Goal: Information Seeking & Learning: Learn about a topic

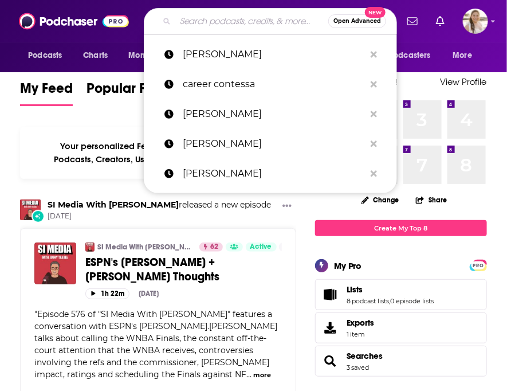
click at [190, 21] on input "Search podcasts, credits, & more..." at bounding box center [251, 21] width 153 height 18
paste input "Secret Level: A GeekTyrant Podcast"
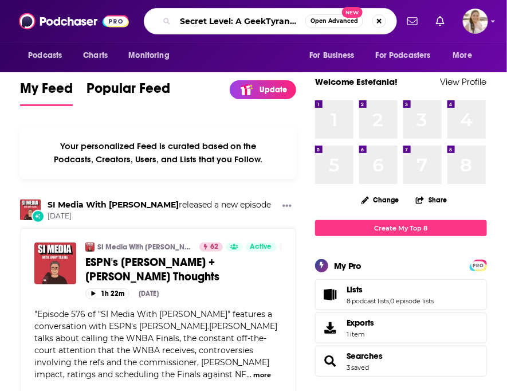
scroll to position [0, 28]
type input "Secret Level: A GeekTyrant Podcast"
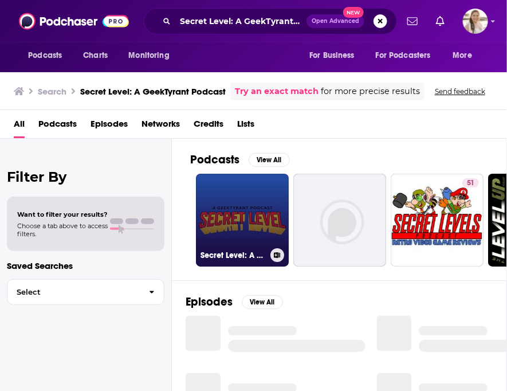
click at [263, 217] on link "Secret Level: A GeekTyrant Podcast" at bounding box center [242, 220] width 93 height 93
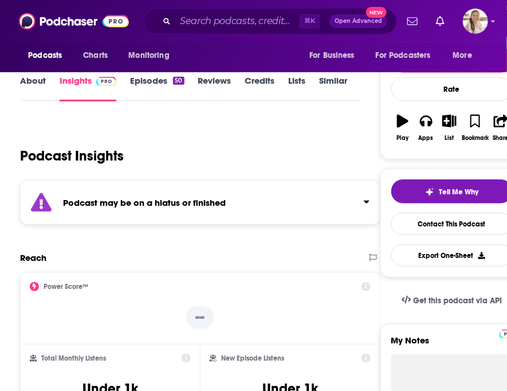
scroll to position [132, 0]
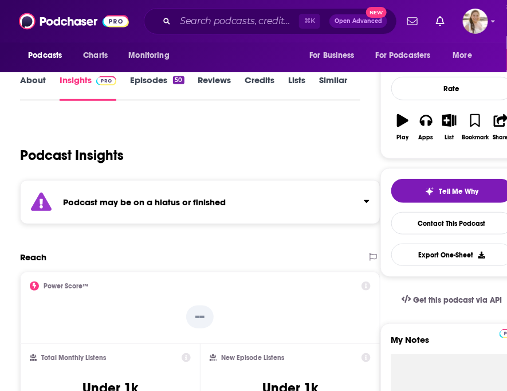
click at [196, 208] on div "Podcast may be on a hiatus or finished" at bounding box center [200, 202] width 361 height 44
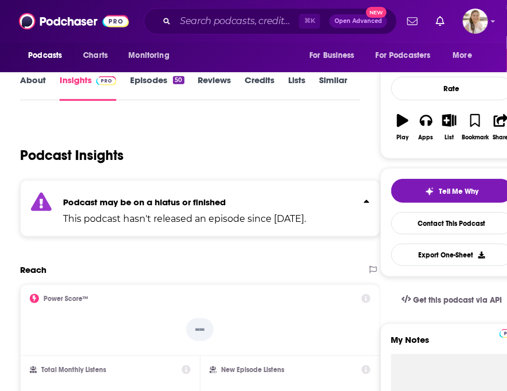
click at [196, 208] on div "Podcast may be on a hiatus or finished This podcast hasn't released an episode …" at bounding box center [184, 208] width 243 height 35
